Goal: Task Accomplishment & Management: Complete application form

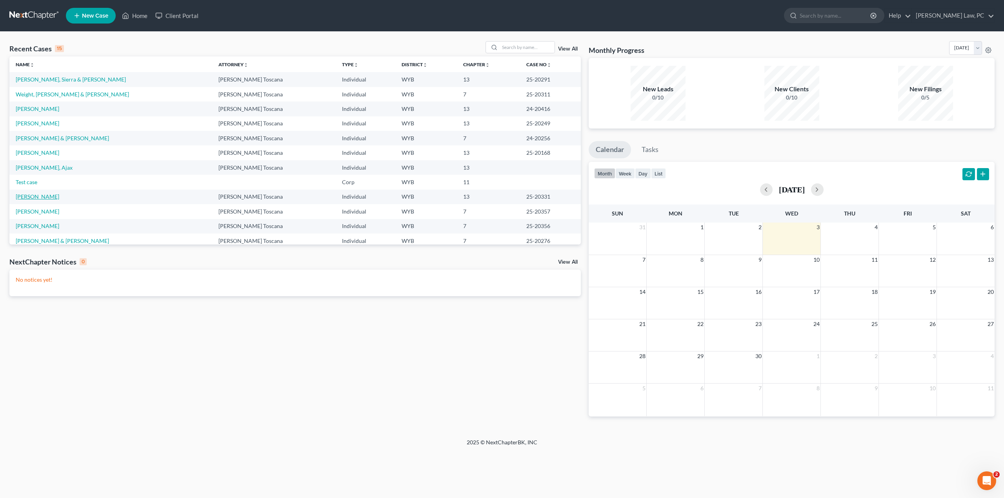
click at [38, 196] on link "[PERSON_NAME]" at bounding box center [38, 196] width 44 height 7
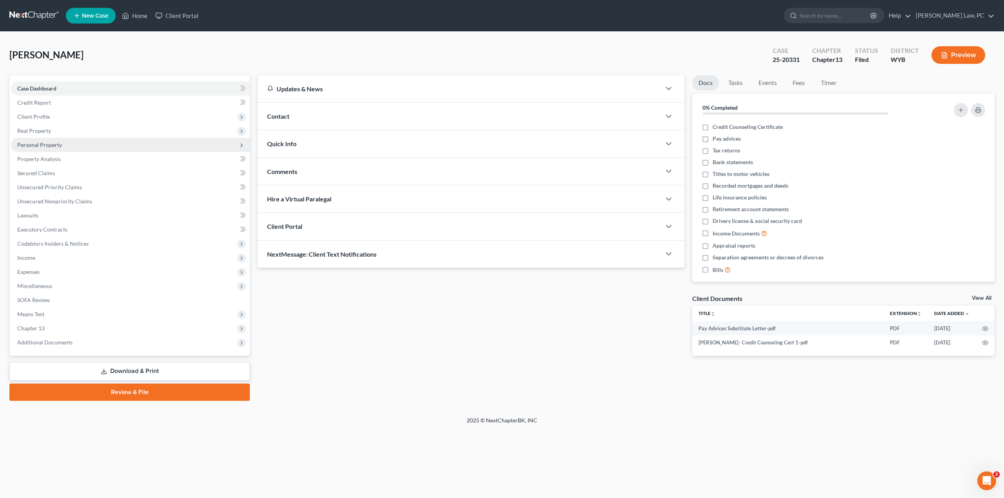
click at [44, 146] on span "Personal Property" at bounding box center [39, 145] width 45 height 7
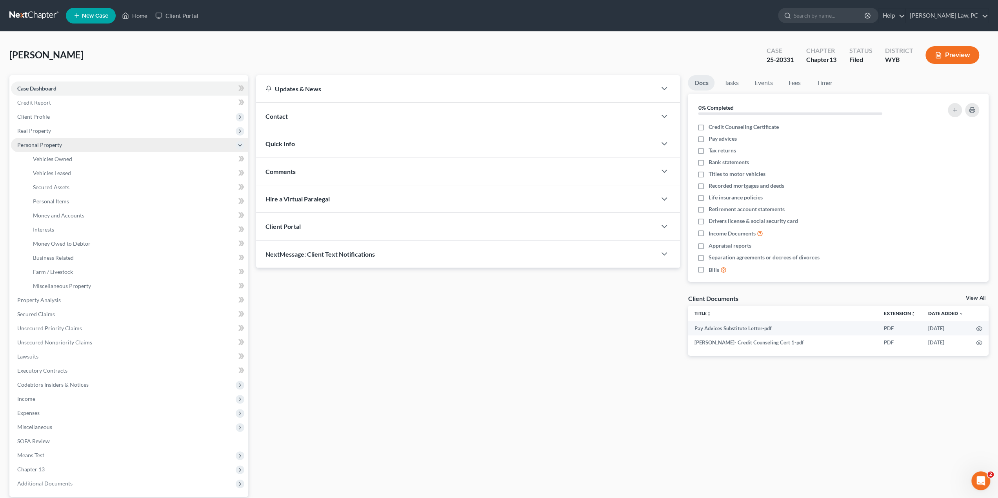
click at [42, 143] on span "Personal Property" at bounding box center [39, 145] width 45 height 7
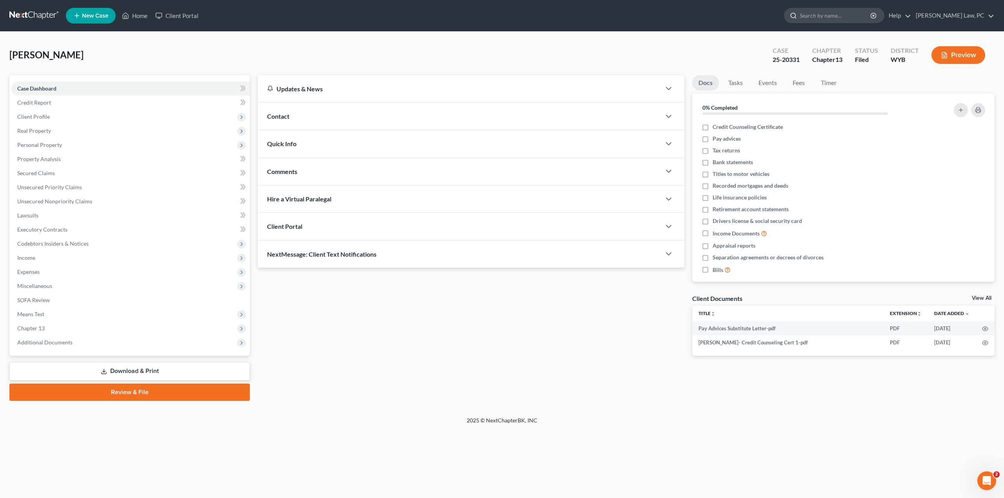
click at [843, 15] on input "search" at bounding box center [836, 15] width 72 height 15
type input "[PERSON_NAME]"
click at [29, 15] on link at bounding box center [34, 16] width 50 height 14
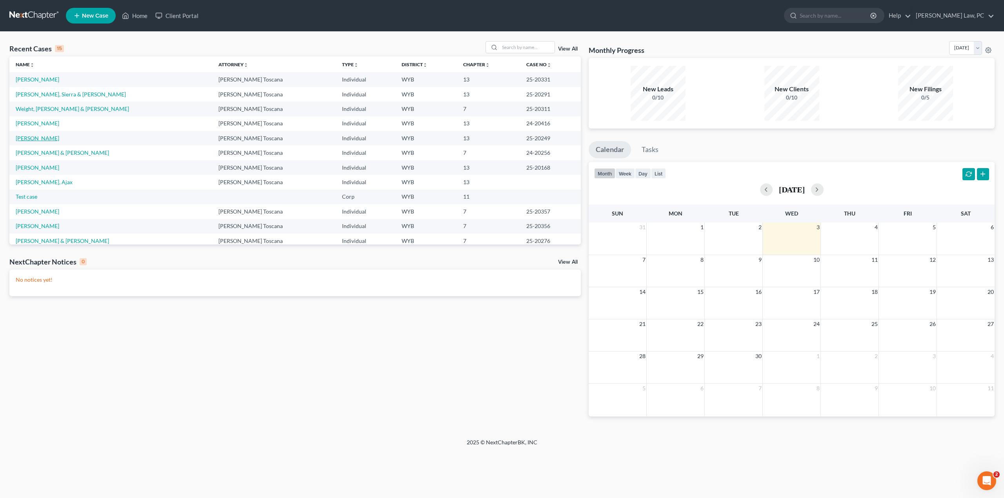
click at [36, 140] on link "[PERSON_NAME]" at bounding box center [38, 138] width 44 height 7
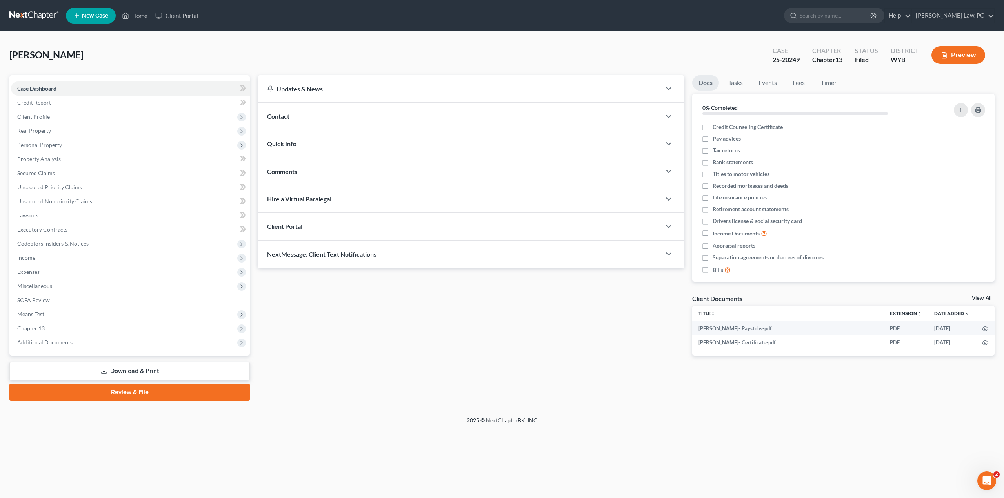
click at [587, 375] on div "Updates & News × Wyoming District Notes: Take a look at NextChapter's District …" at bounding box center [626, 238] width 745 height 326
click at [36, 272] on span "Expenses" at bounding box center [28, 272] width 22 height 7
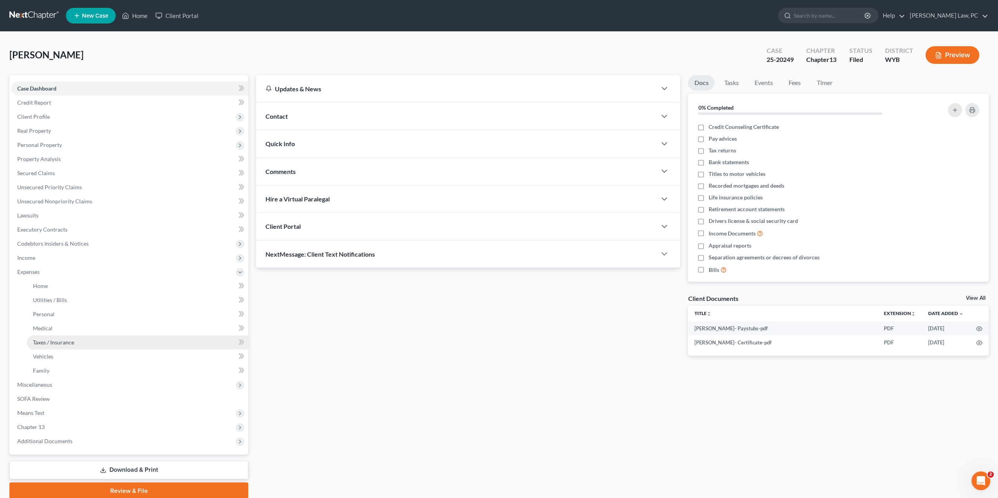
click at [48, 345] on span "Taxes / Insurance" at bounding box center [53, 342] width 41 height 7
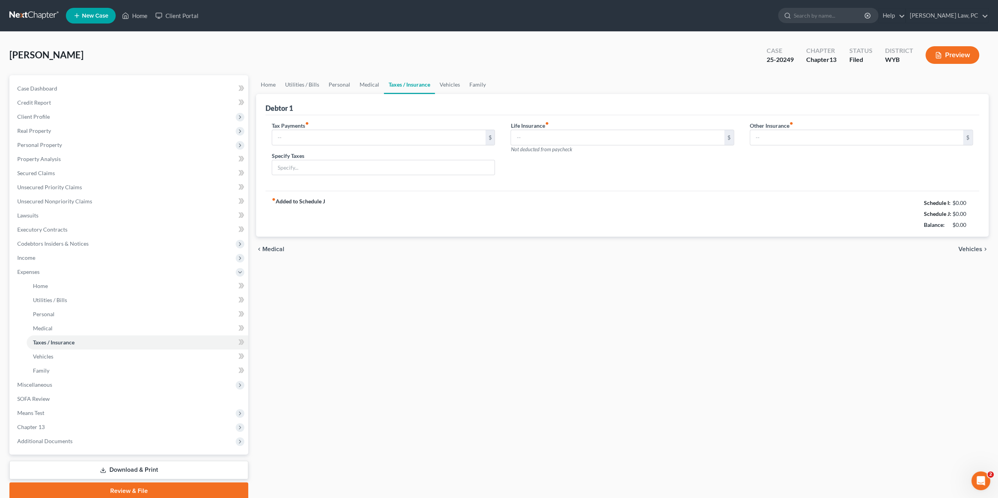
type input "0.00"
click at [449, 83] on link "Vehicles" at bounding box center [450, 84] width 30 height 19
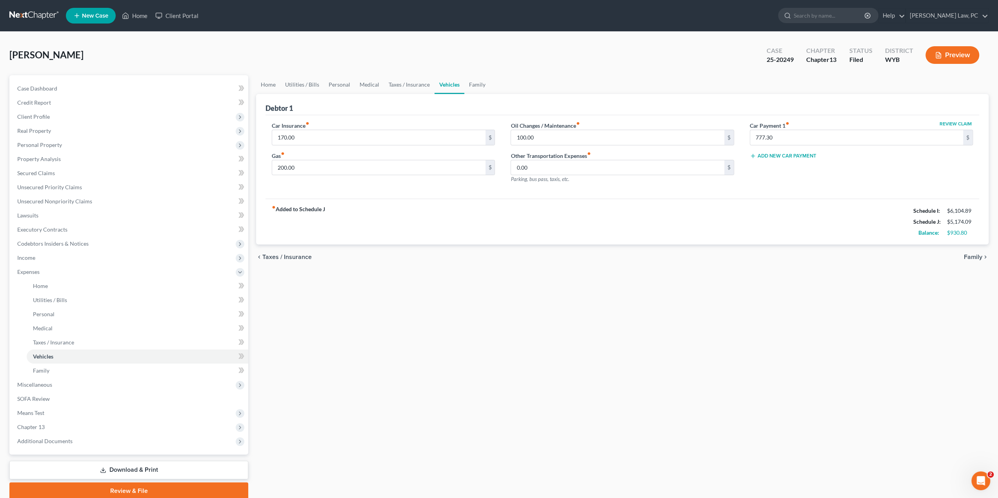
click at [485, 350] on div "Home Utilities / Bills Personal Medical Taxes / Insurance Vehicles Family Debto…" at bounding box center [622, 287] width 740 height 425
